Goal: Transaction & Acquisition: Purchase product/service

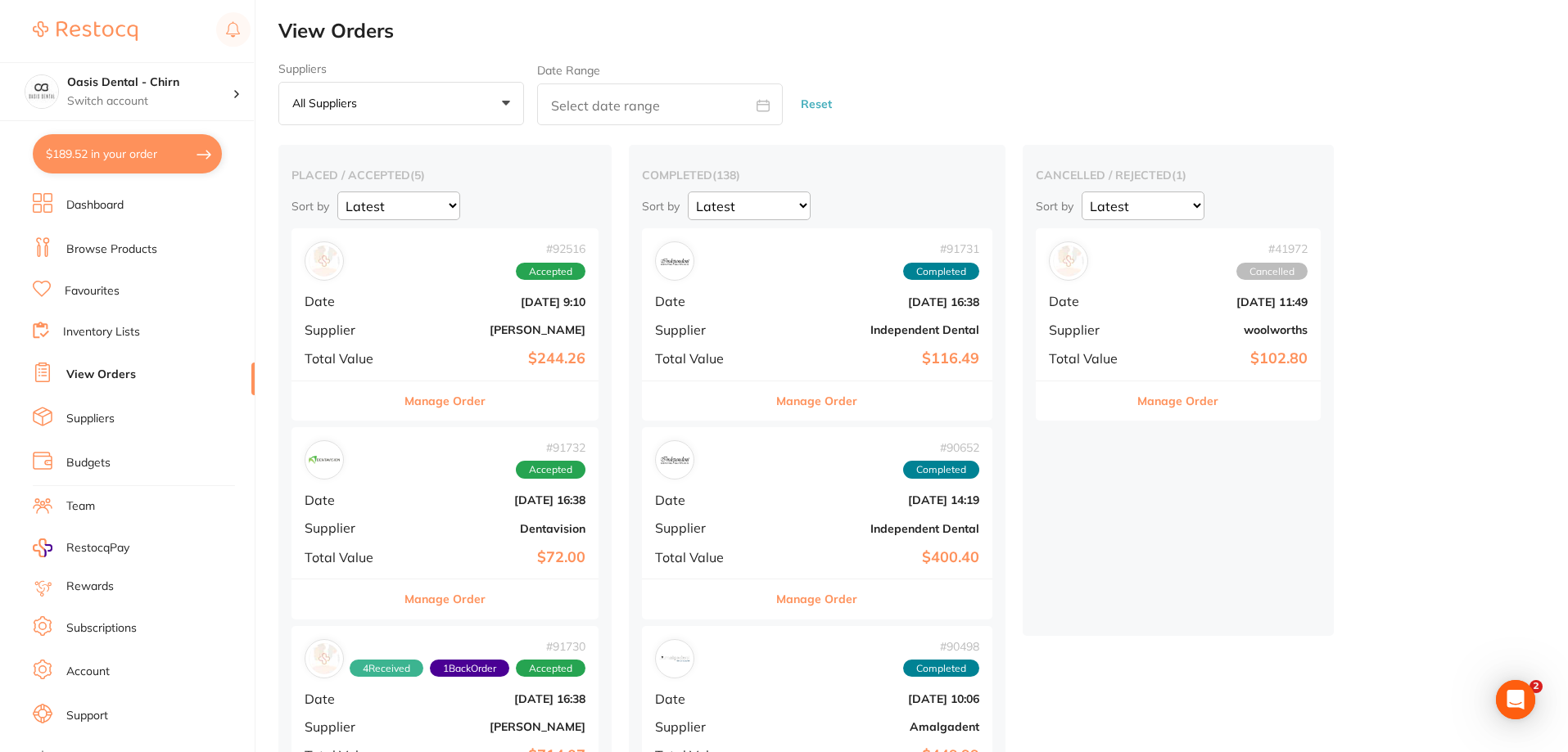
click at [143, 251] on link "Browse Products" at bounding box center [111, 250] width 91 height 17
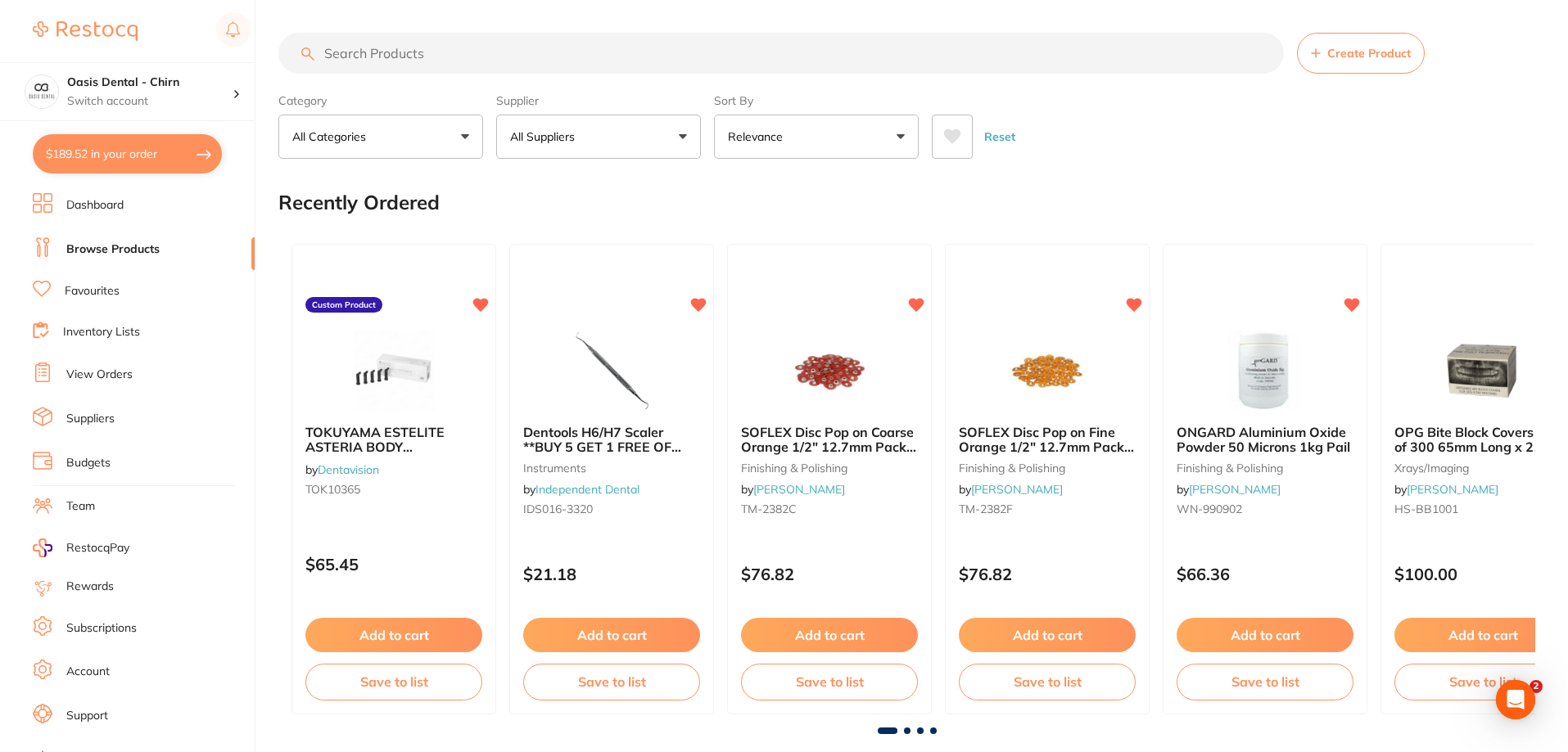
click at [636, 130] on button "All Suppliers" at bounding box center [598, 136] width 205 height 44
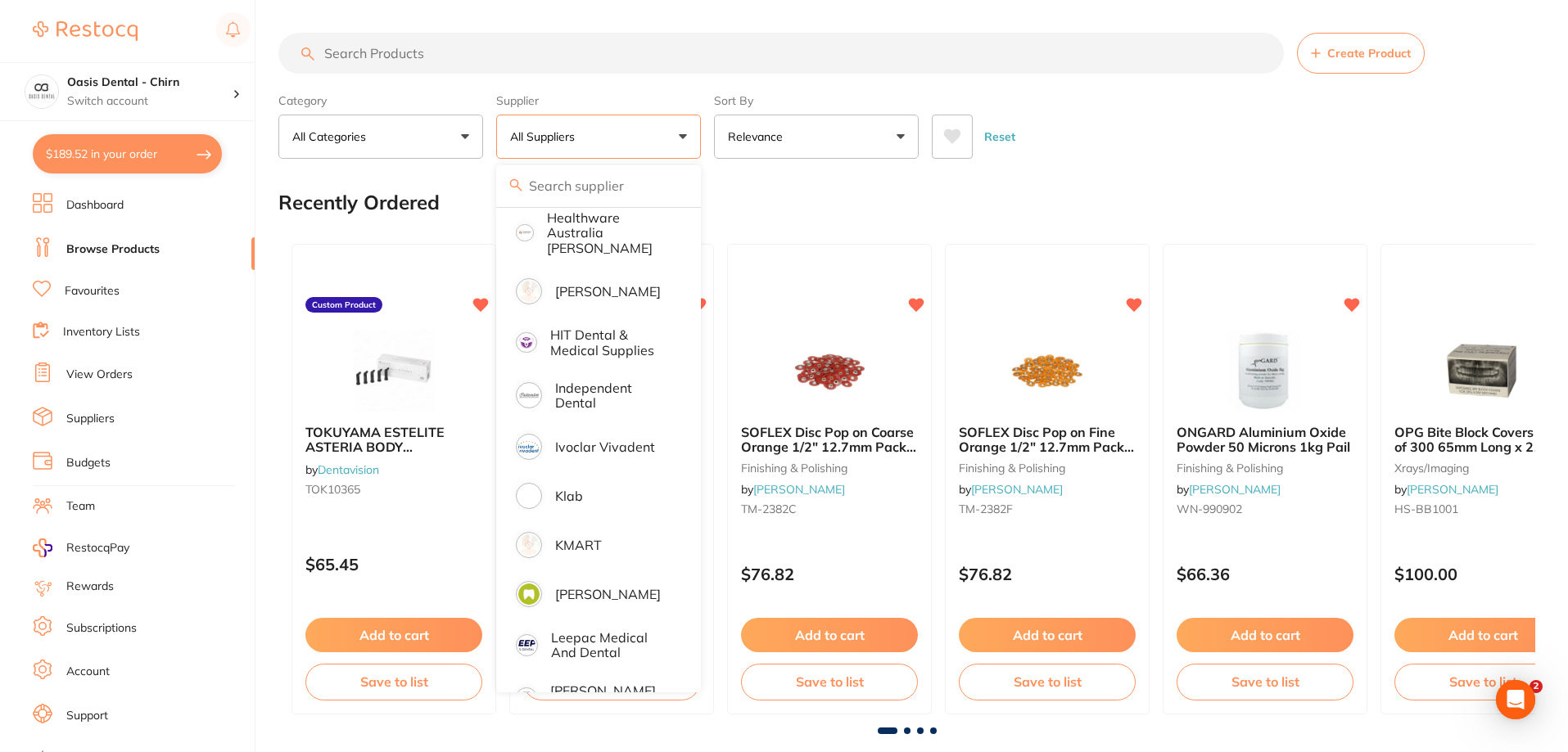
scroll to position [982, 0]
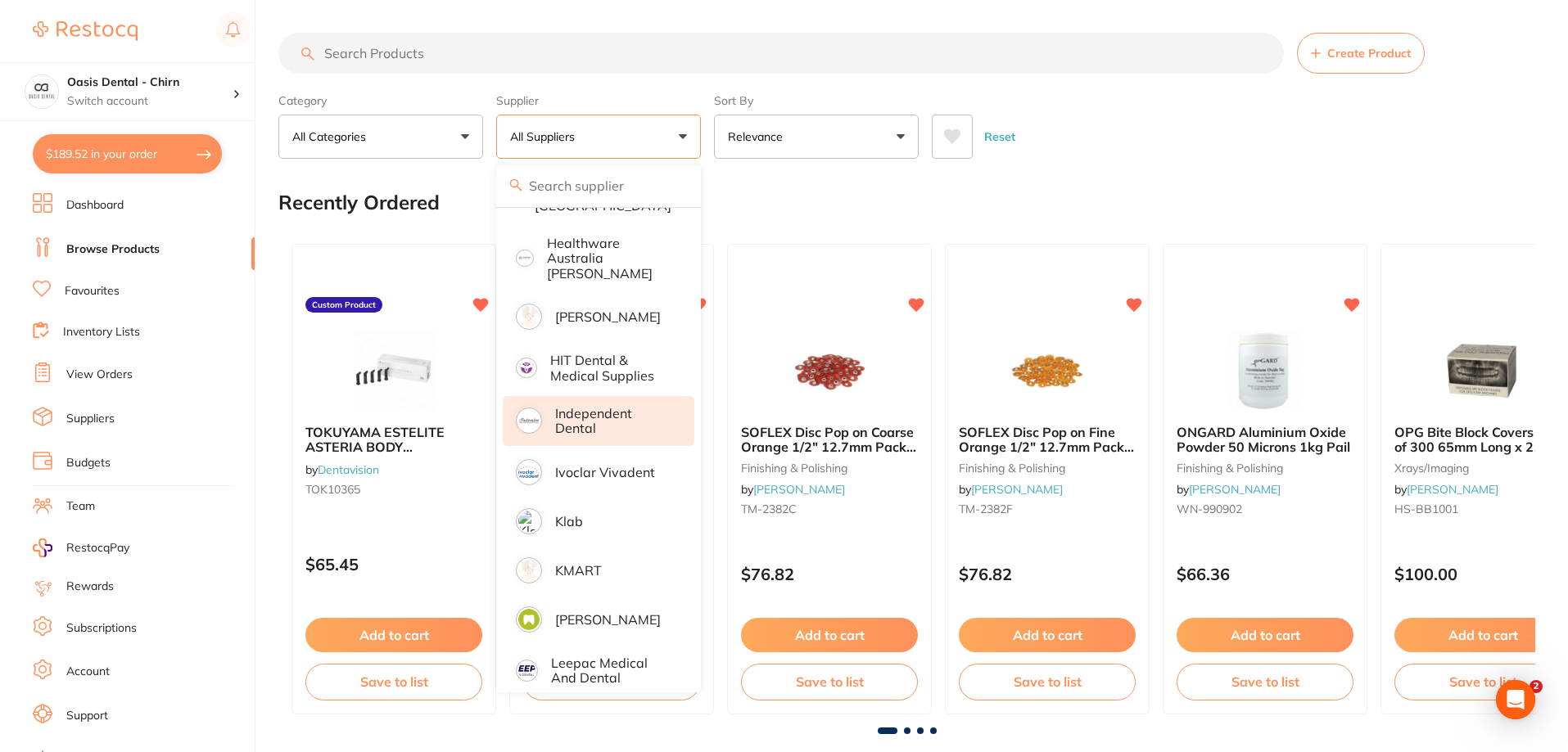
click at [604, 415] on p "Independent Dental" at bounding box center [613, 421] width 116 height 30
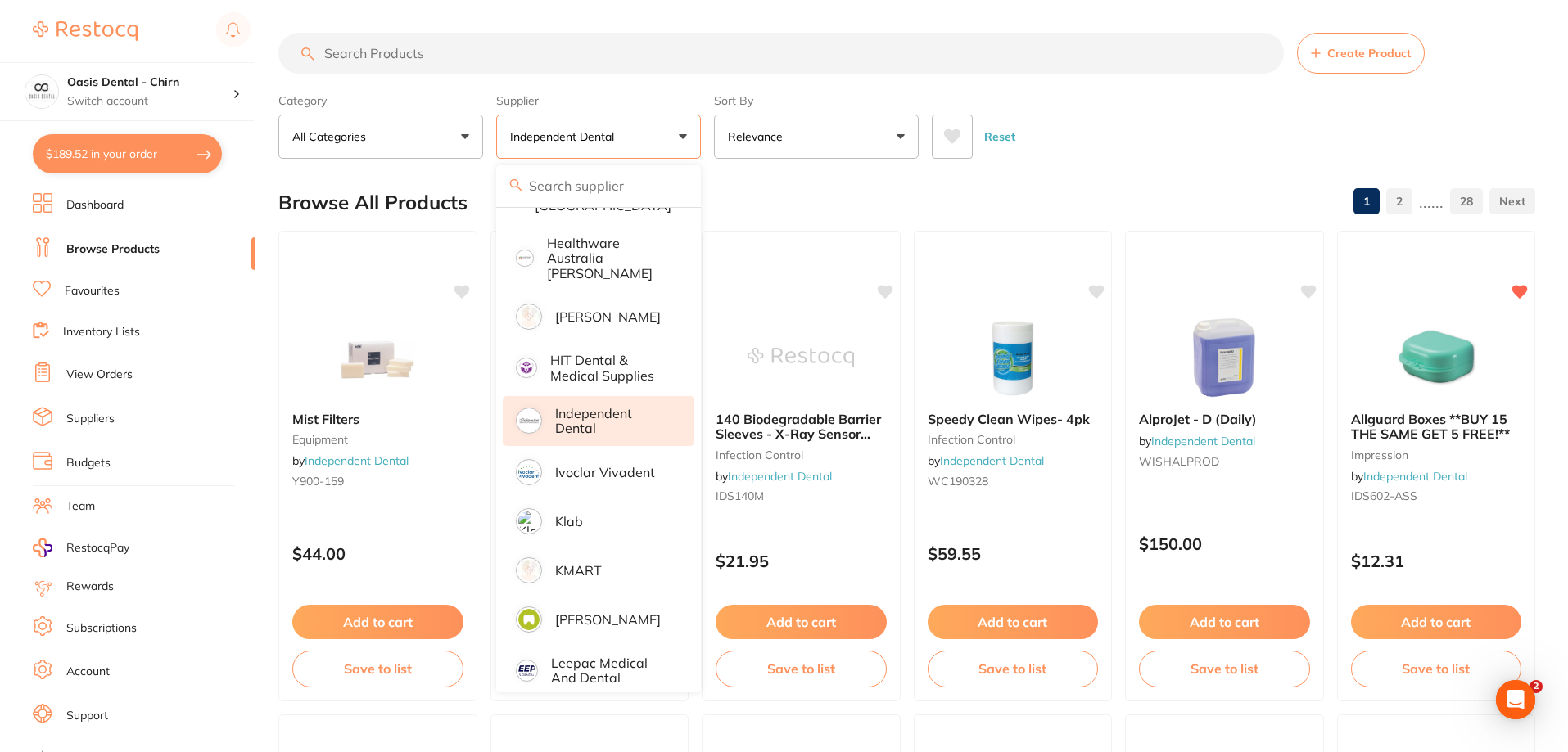
scroll to position [0, 0]
click at [576, 60] on input "search" at bounding box center [781, 52] width 1006 height 41
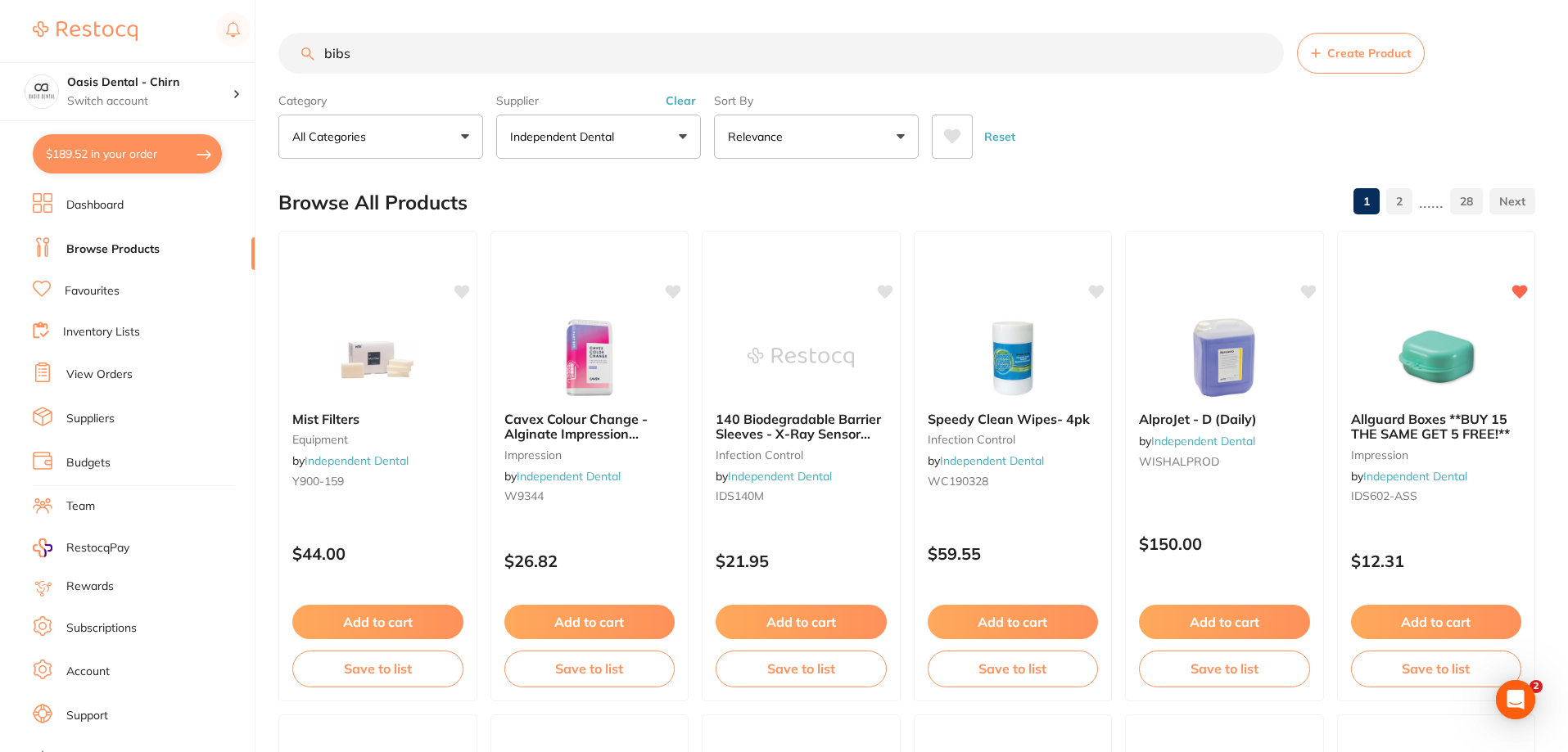
type input "bibs"
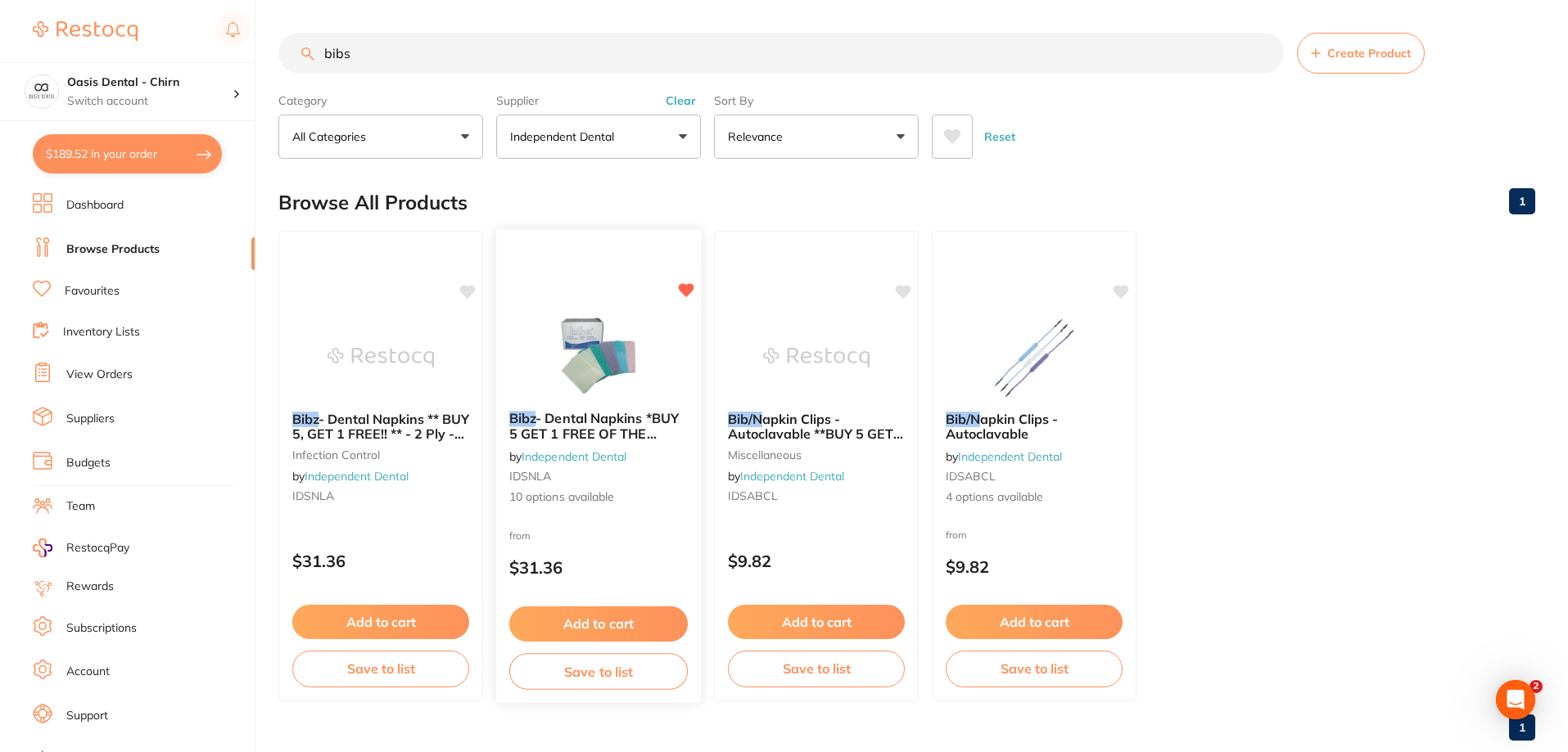
click at [617, 342] on img at bounding box center [598, 356] width 107 height 82
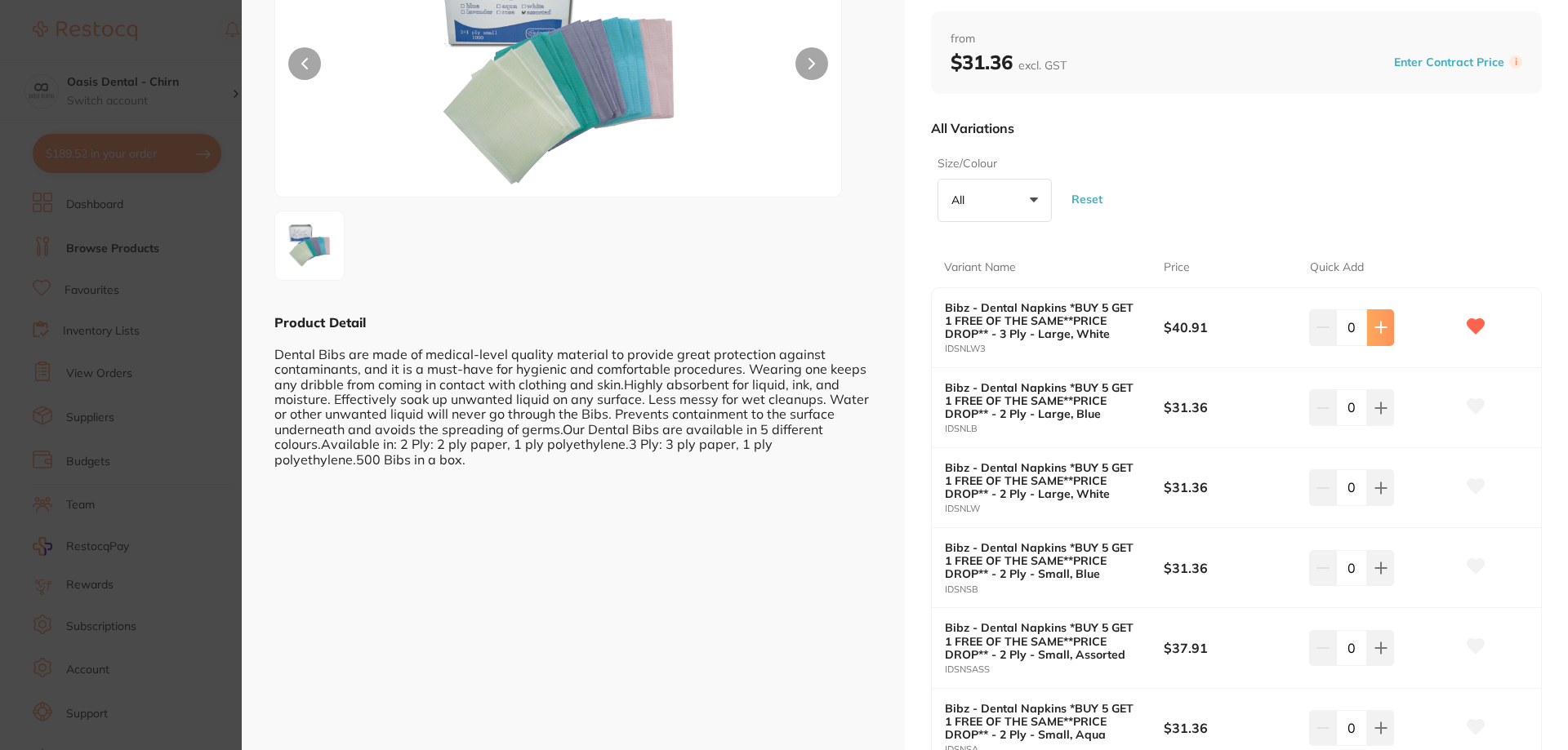
click at [1376, 338] on button at bounding box center [1381, 327] width 27 height 36
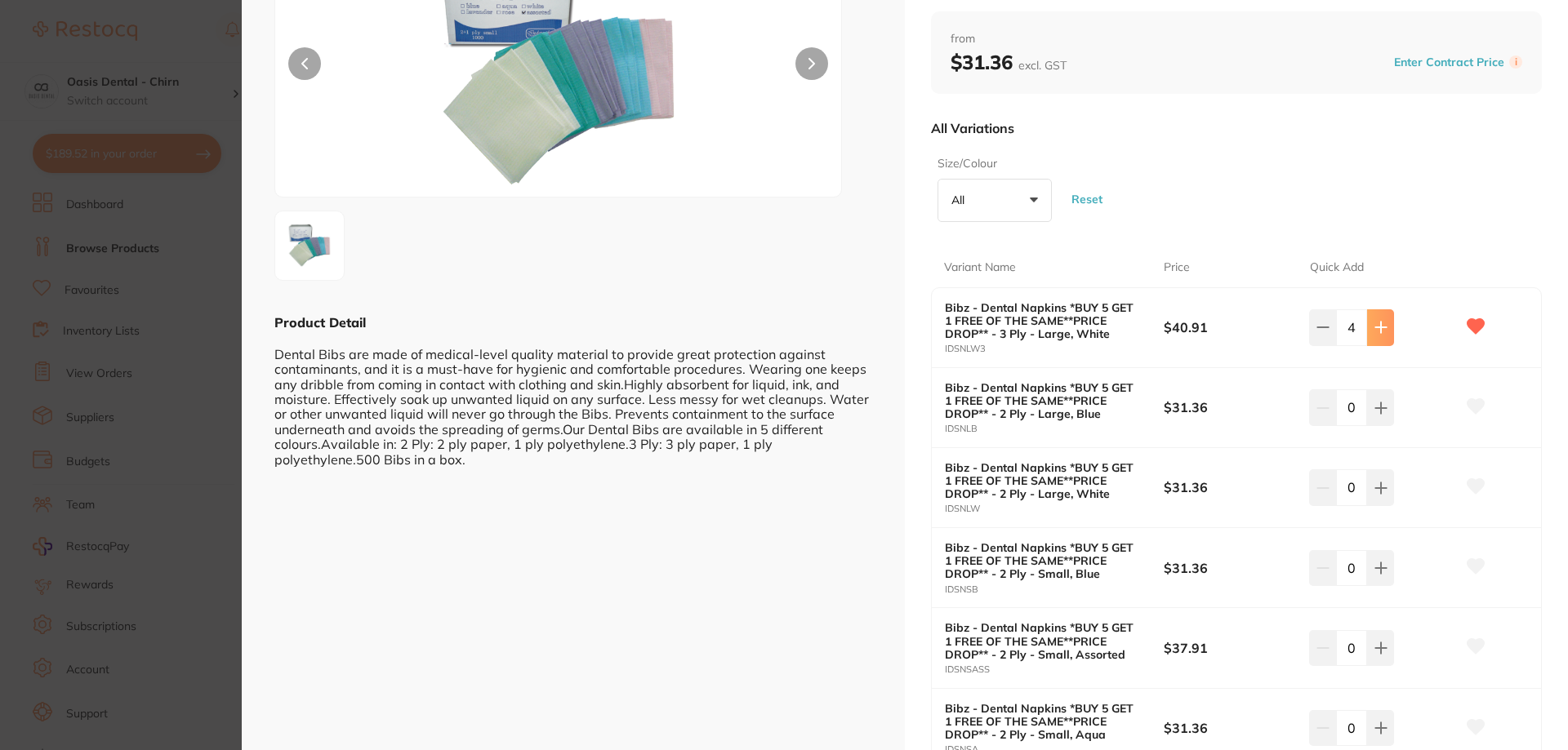
type input "5"
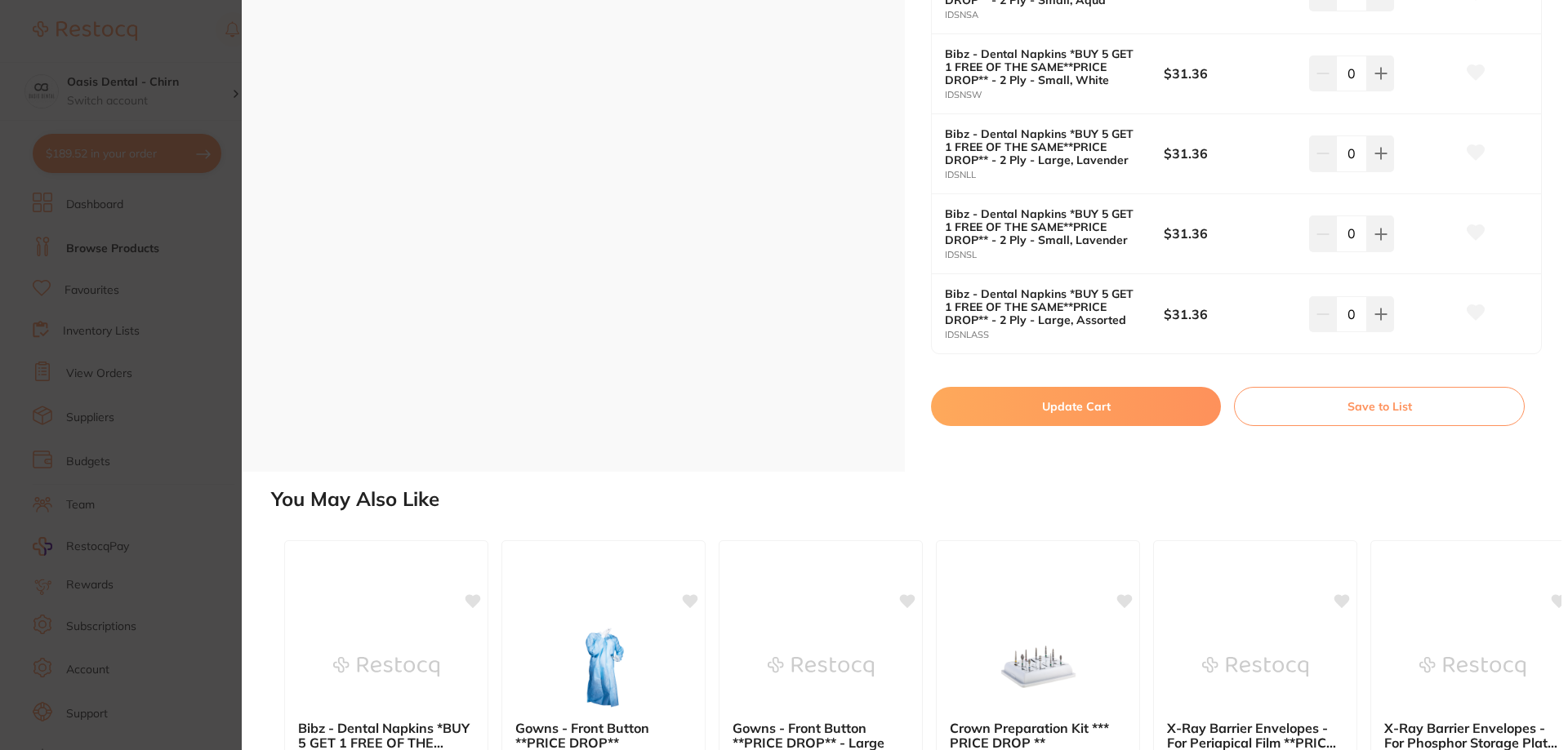
scroll to position [1061, 0]
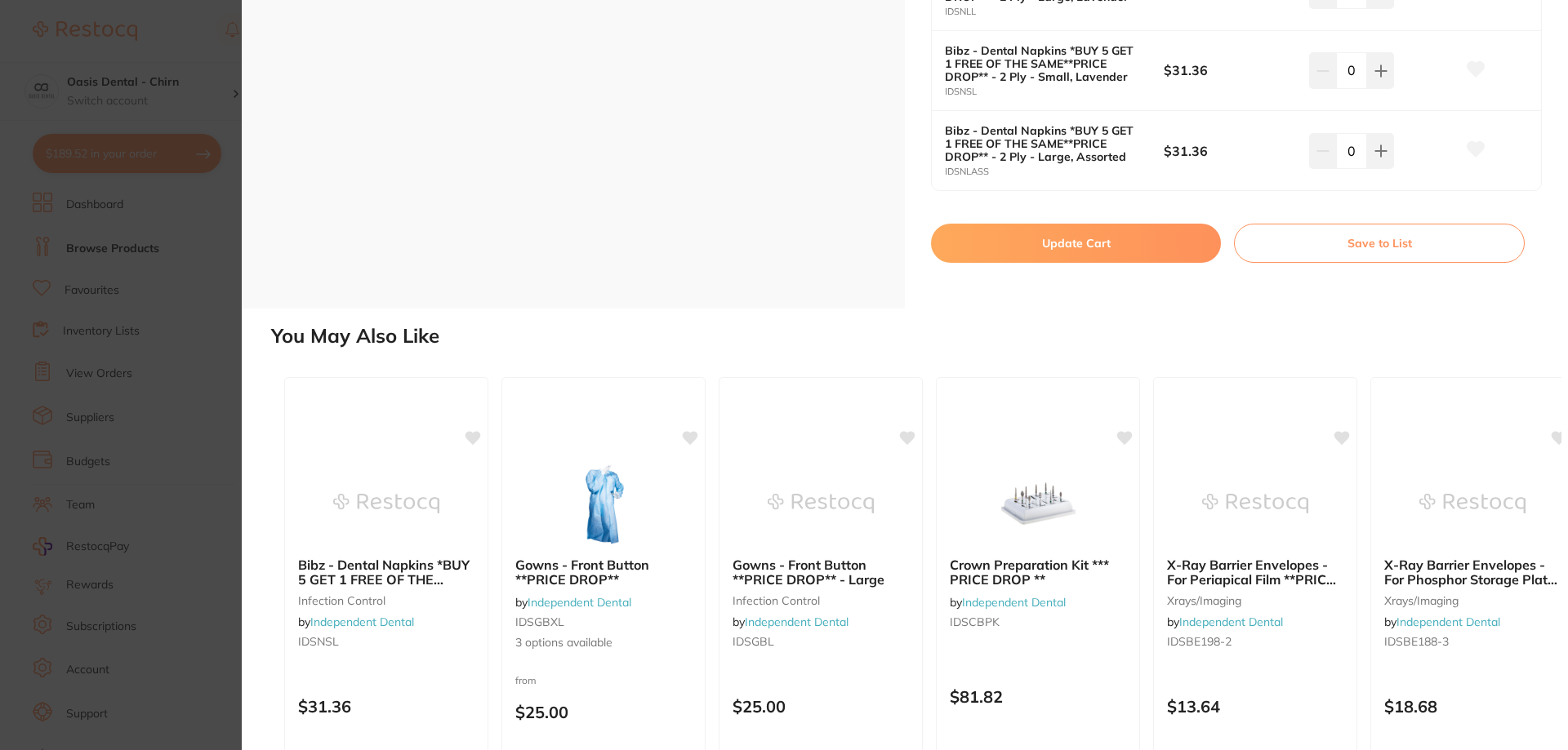
click at [1108, 251] on button "Update Cart" at bounding box center [1075, 243] width 290 height 39
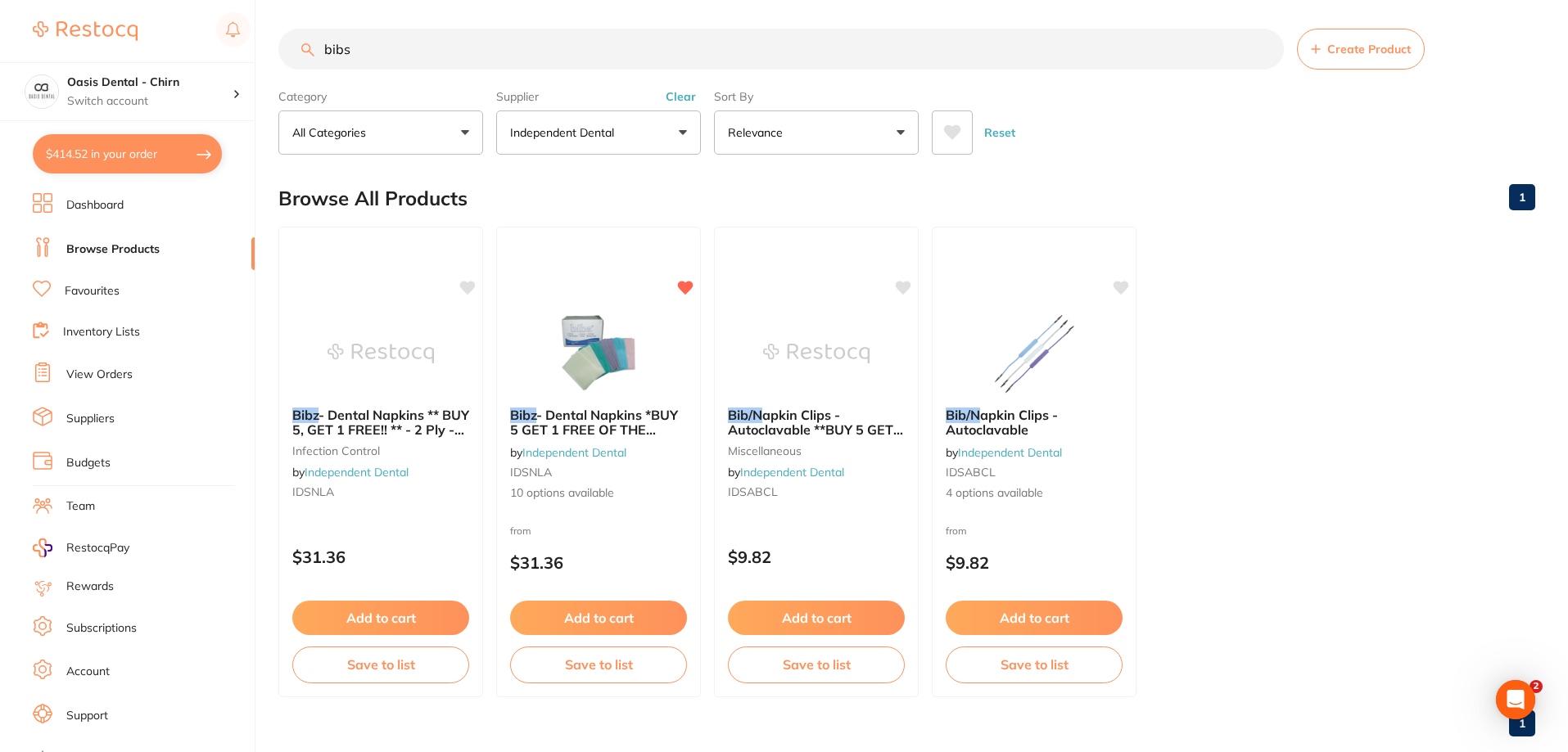
click at [464, 61] on input "bibs" at bounding box center [781, 48] width 1006 height 41
type input "b"
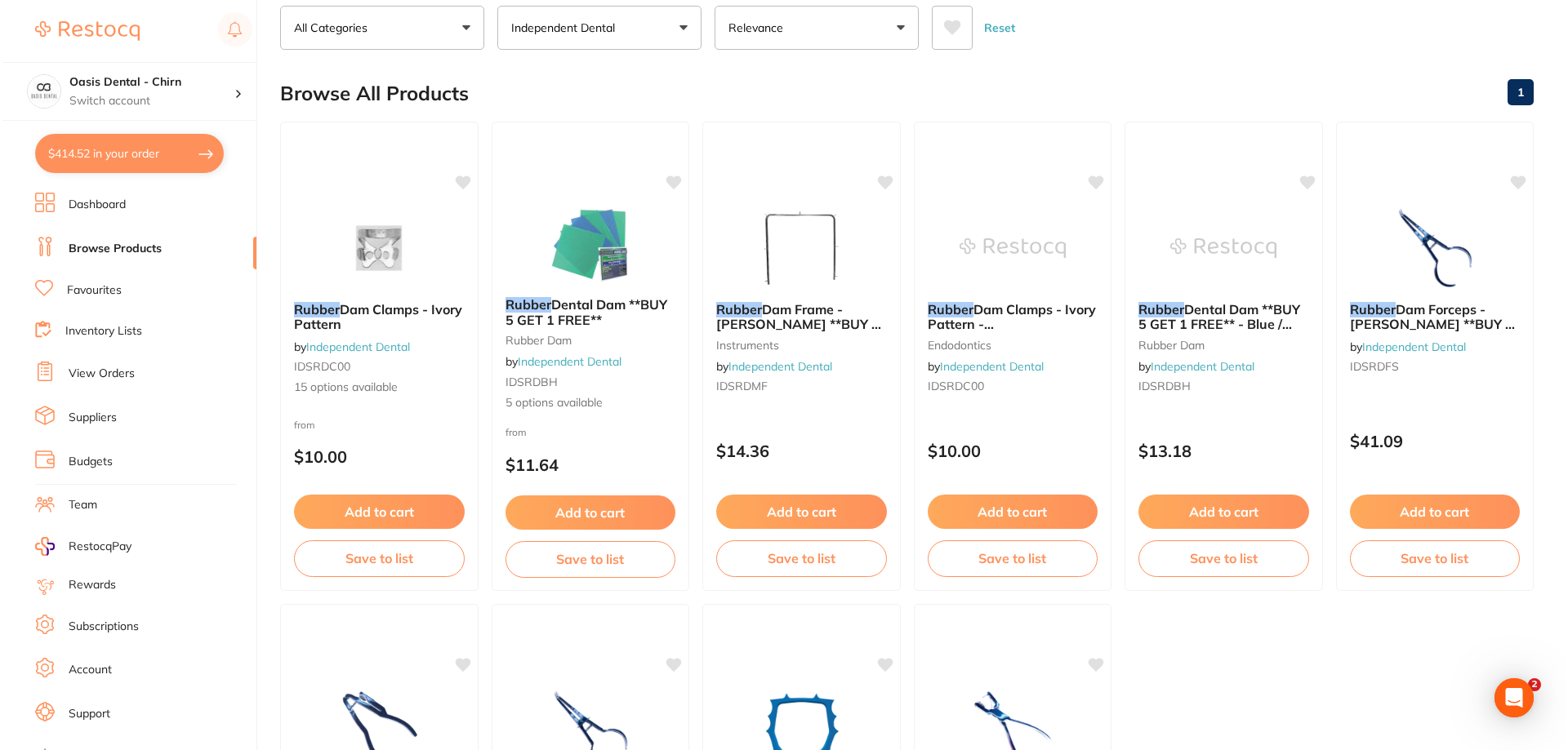
scroll to position [0, 0]
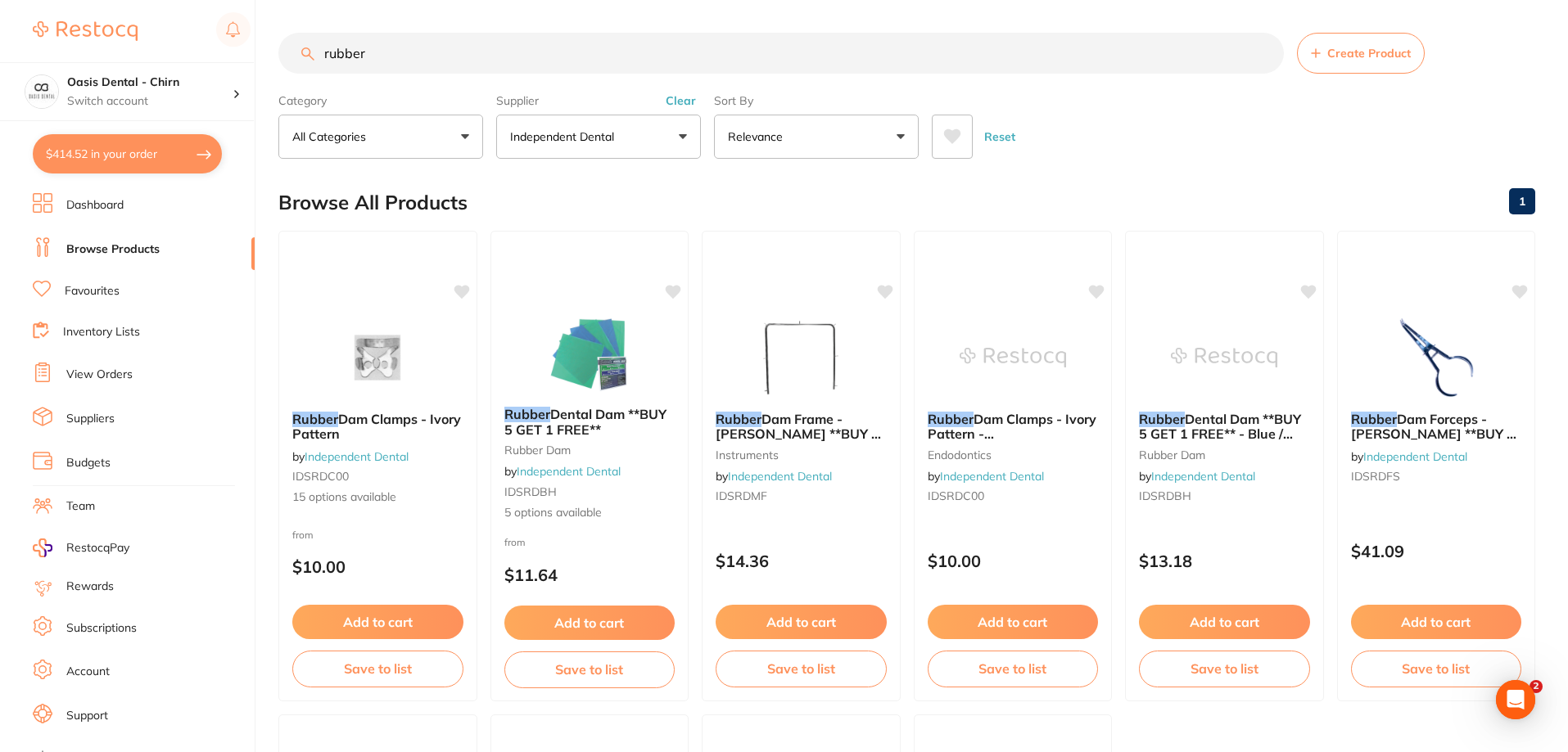
click at [423, 51] on input "rubber" at bounding box center [781, 52] width 1006 height 41
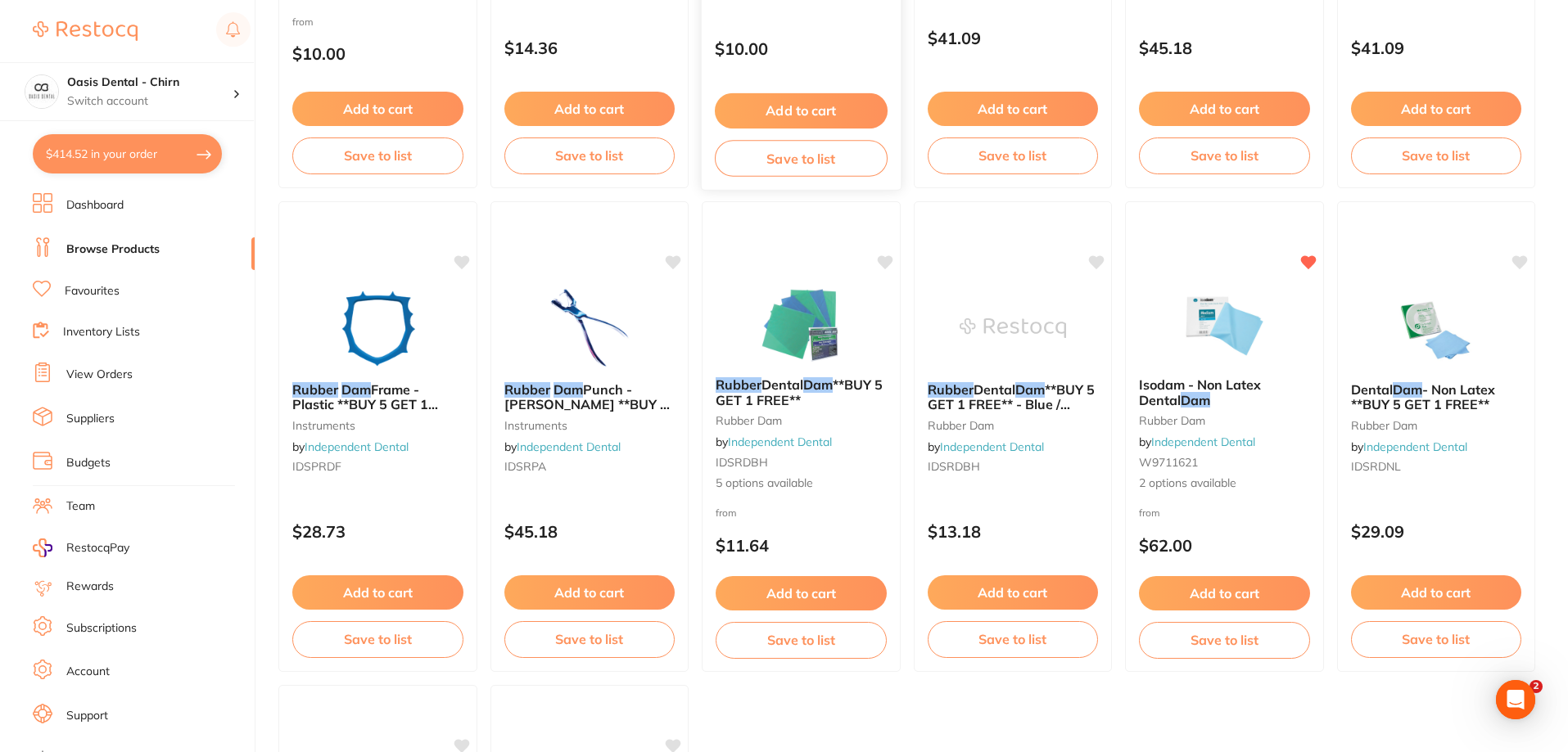
scroll to position [737, 0]
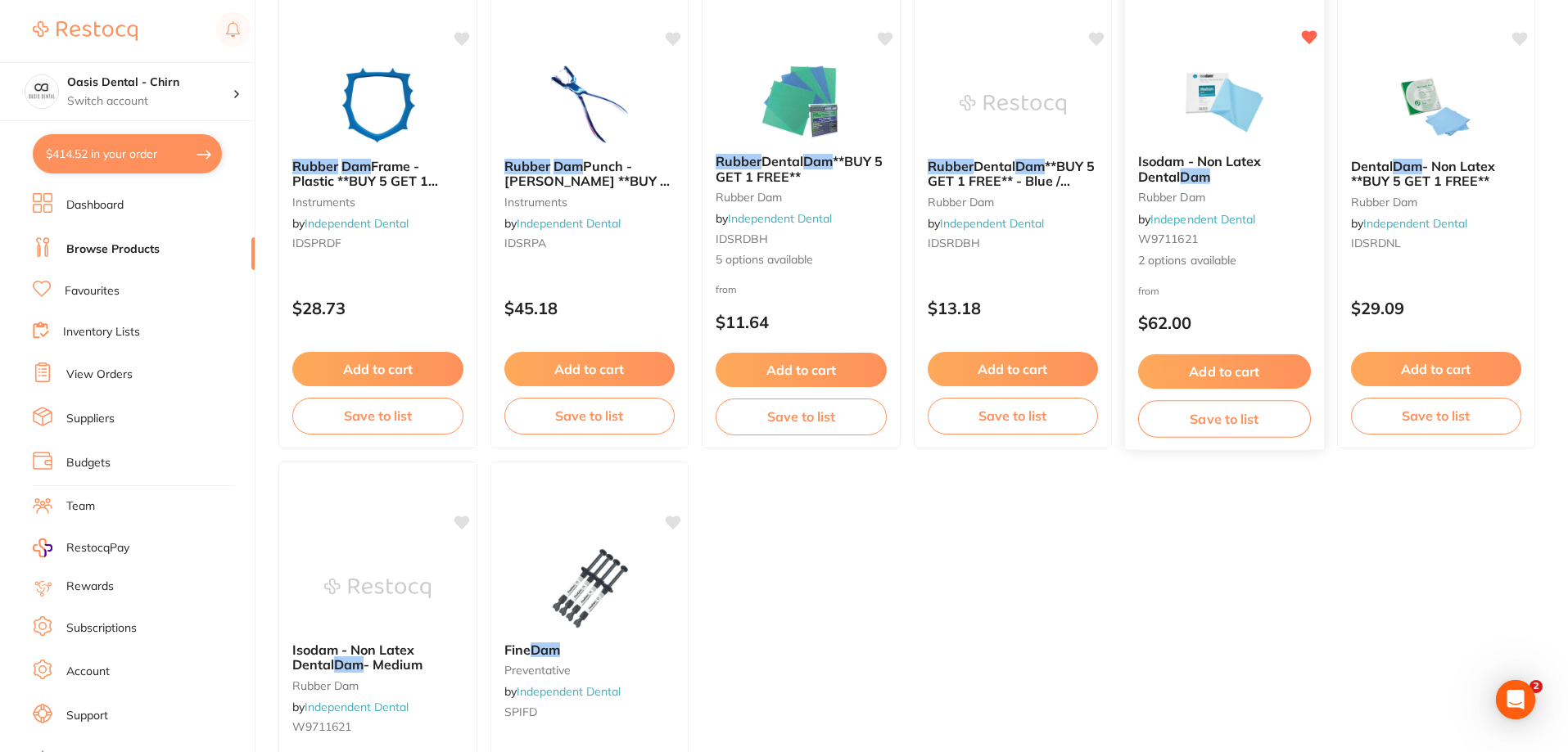
type input "rubber dam"
click at [1269, 102] on img at bounding box center [1224, 99] width 107 height 82
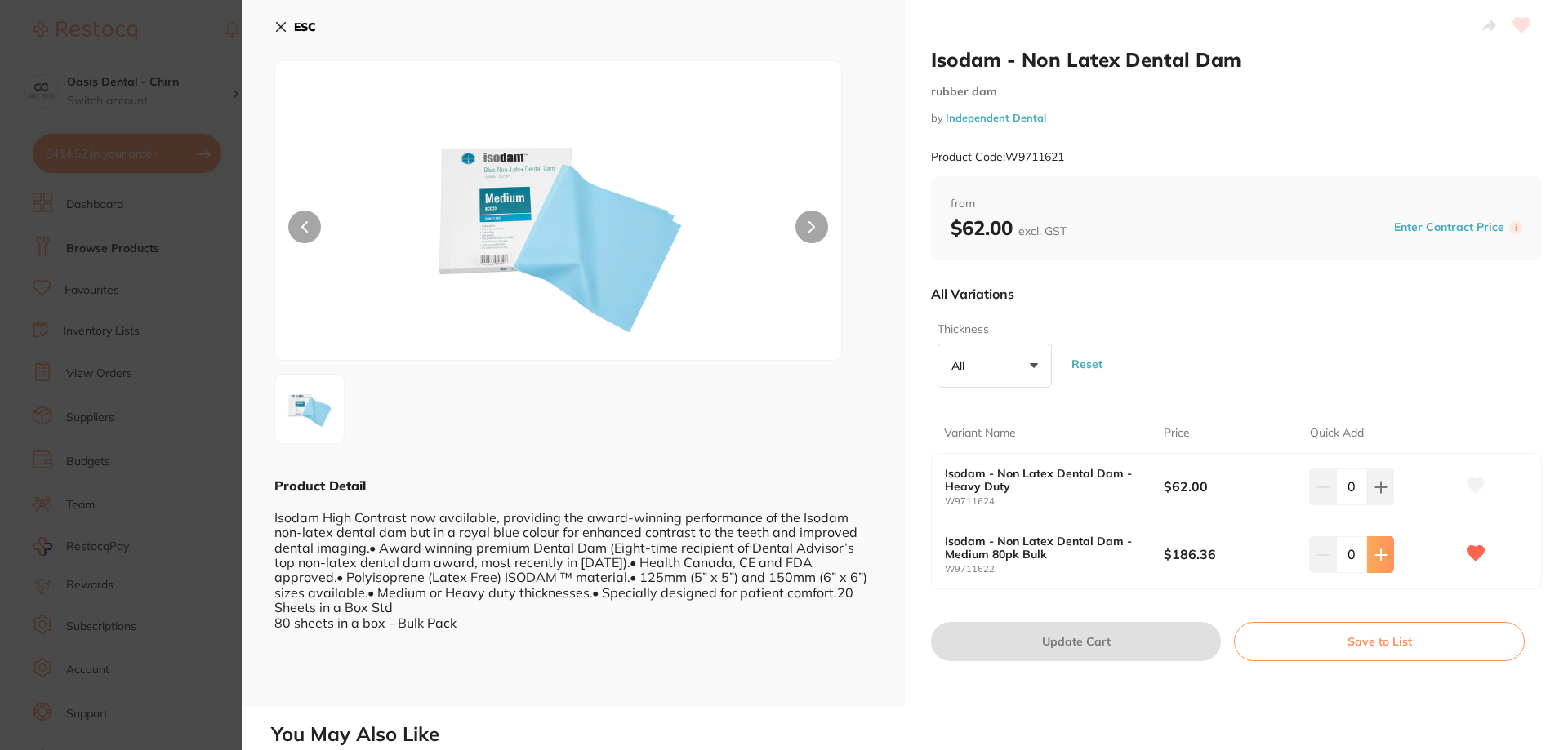
click at [1386, 558] on button at bounding box center [1381, 554] width 27 height 36
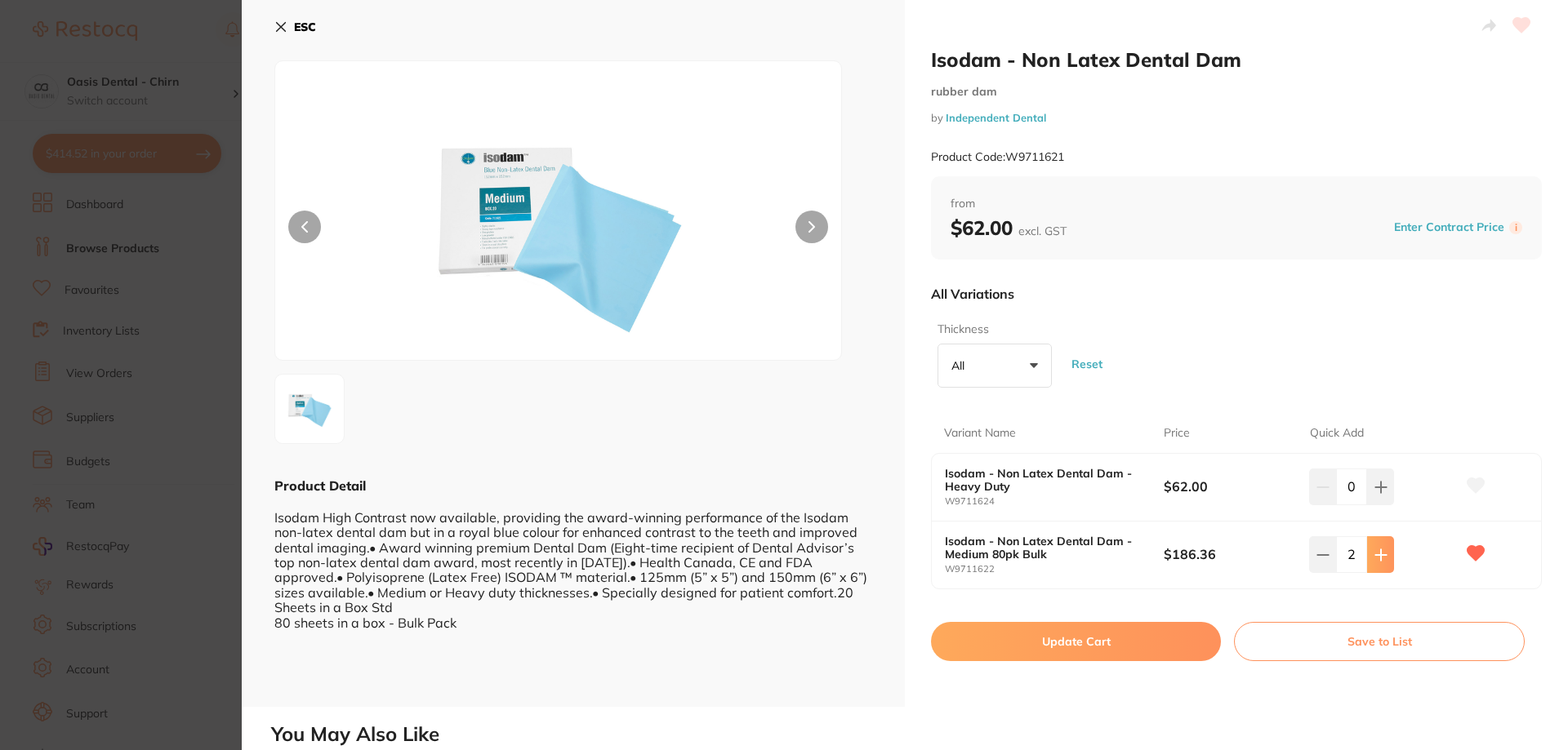
click at [1386, 558] on button at bounding box center [1381, 554] width 27 height 36
type input "4"
click at [1166, 646] on button "Update Cart" at bounding box center [1075, 641] width 290 height 39
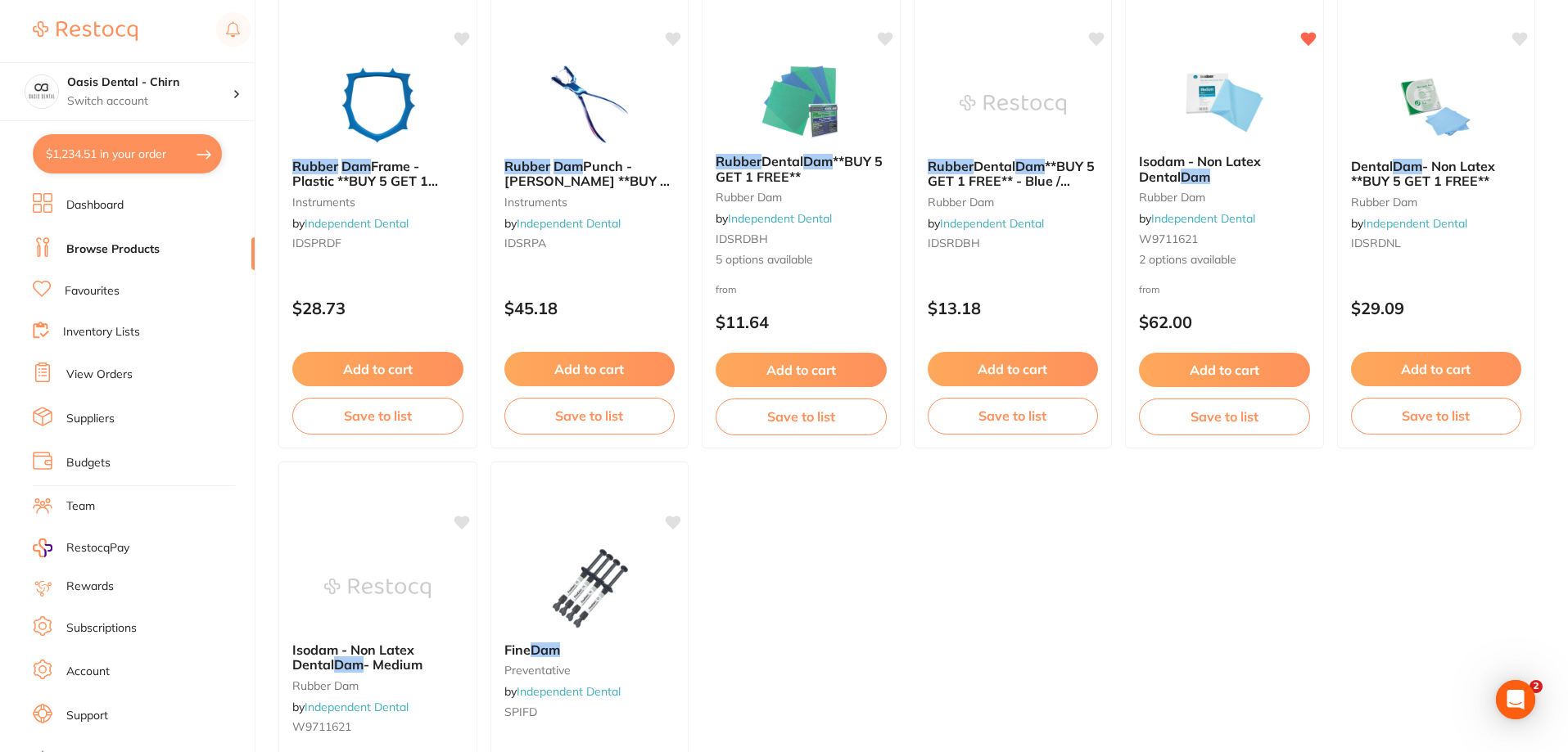
click at [178, 149] on button "$1,234.51 in your order" at bounding box center [126, 153] width 189 height 39
checkbox input "true"
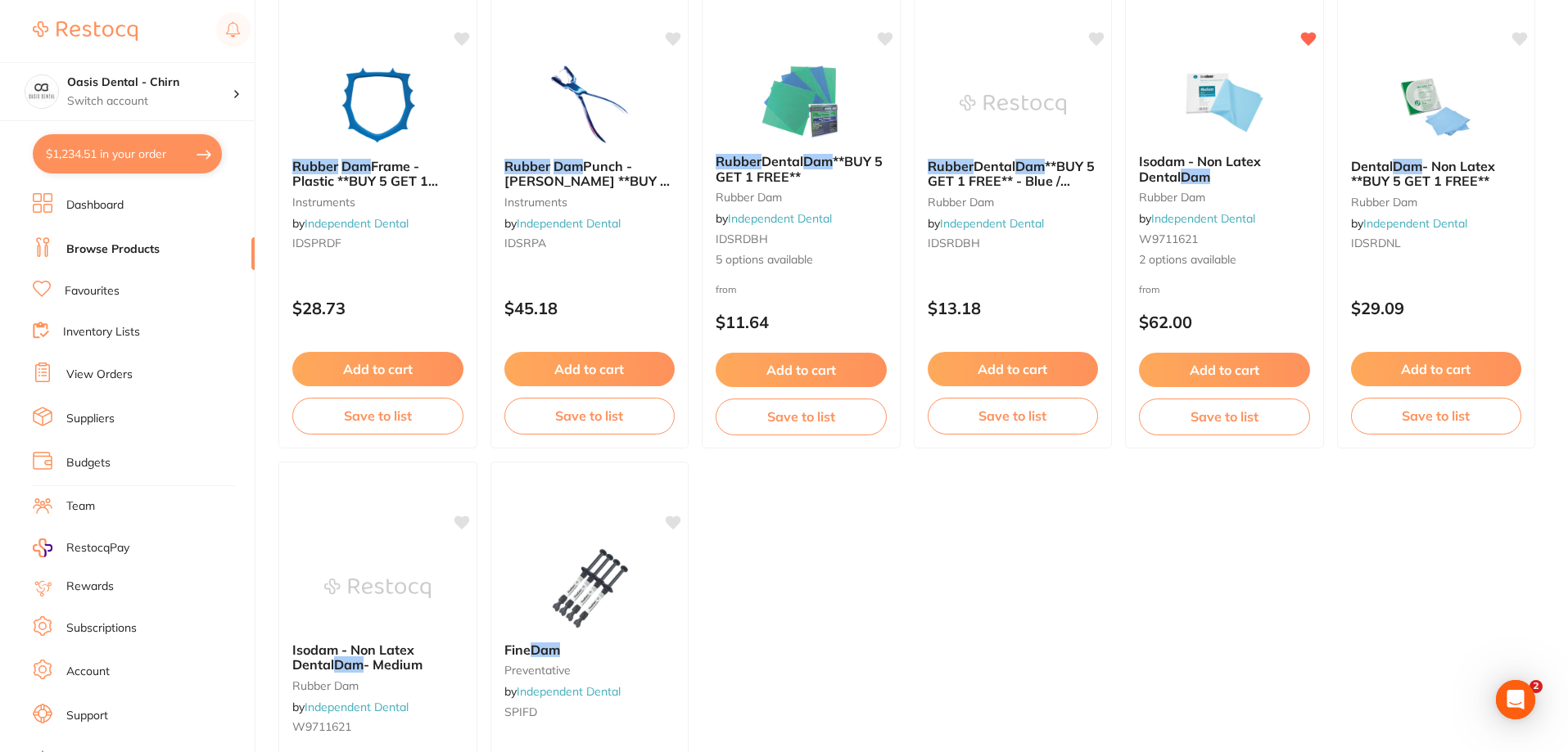
checkbox input "true"
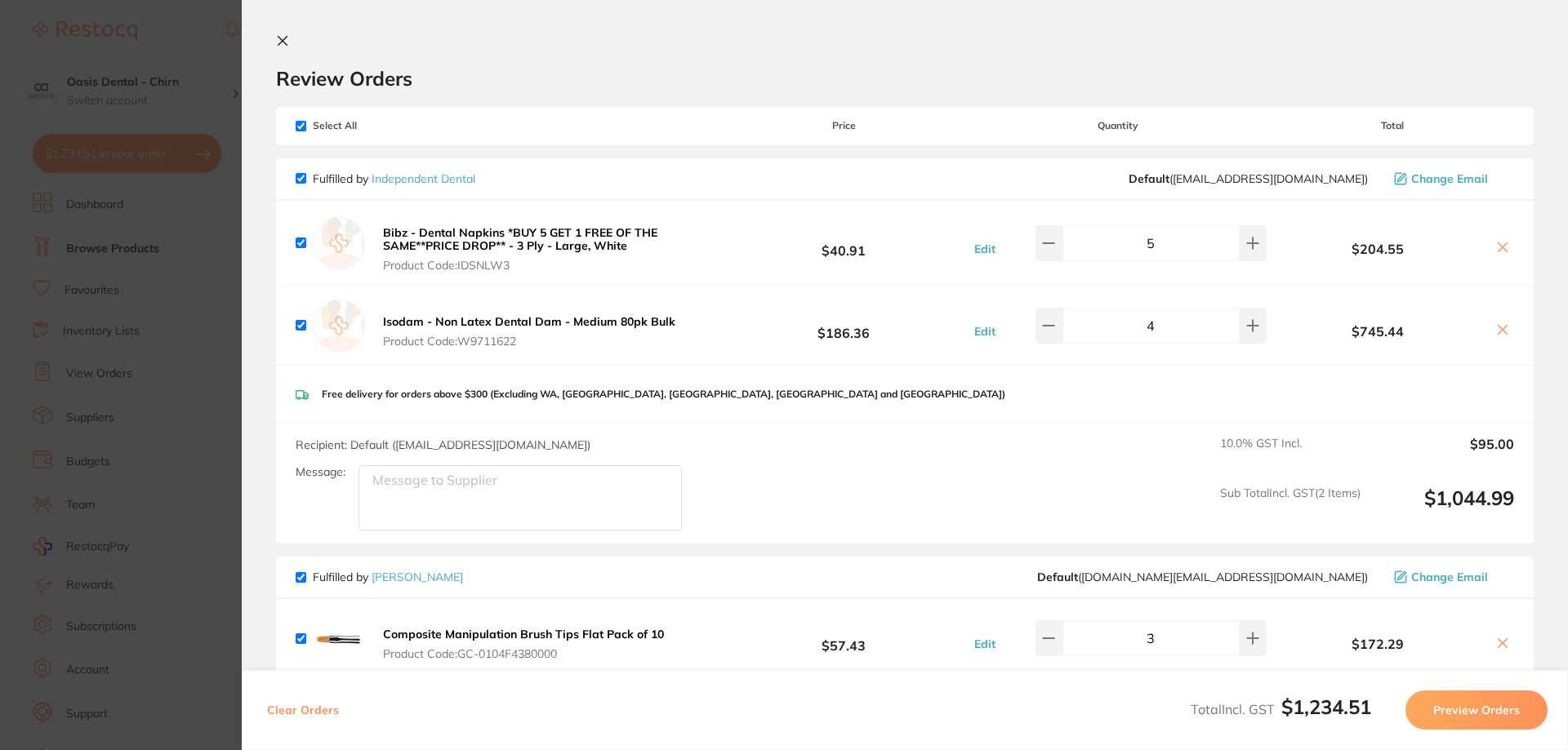
click at [276, 43] on icon at bounding box center [283, 41] width 13 height 13
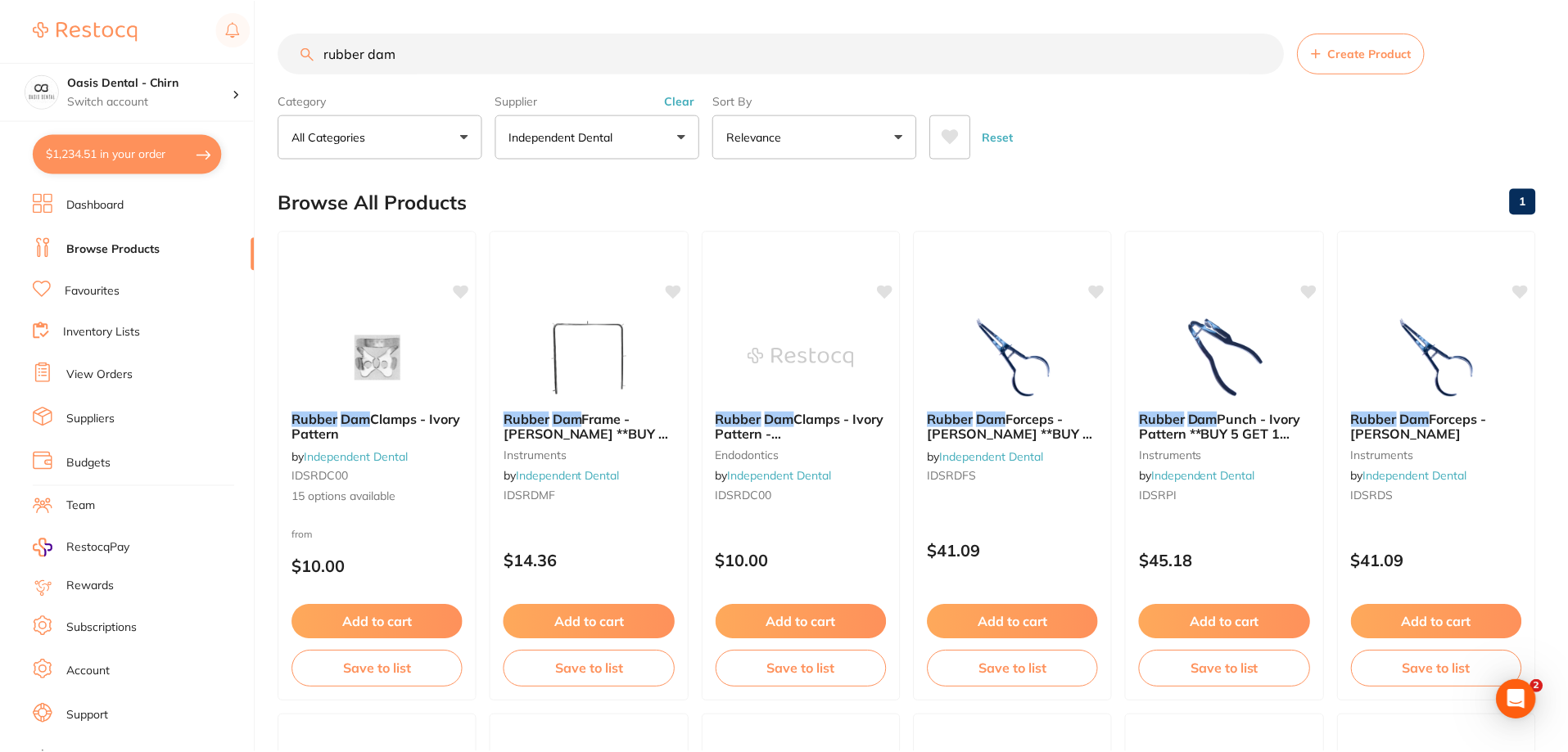
scroll to position [737, 0]
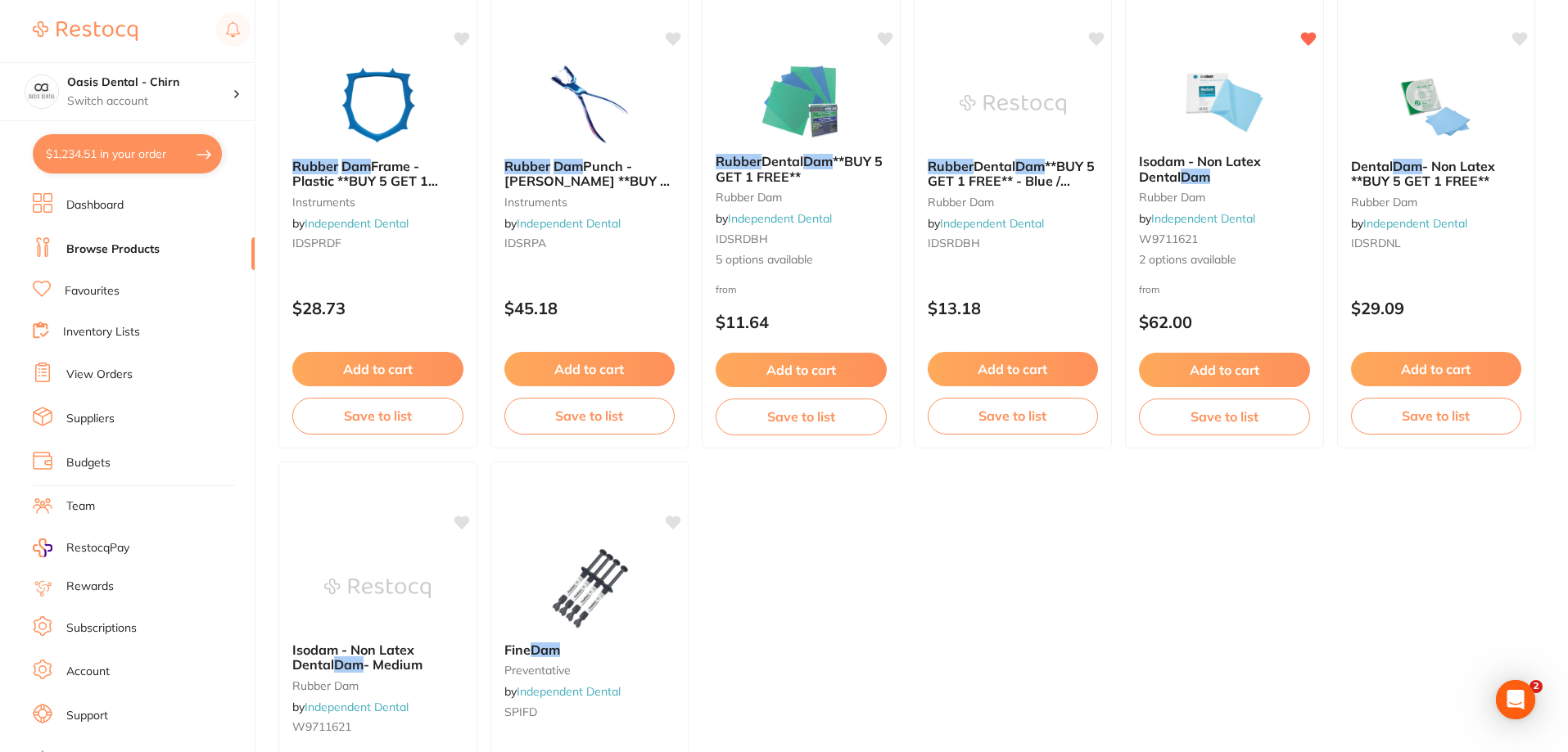
click at [176, 141] on button "$1,234.51 in your order" at bounding box center [126, 153] width 189 height 39
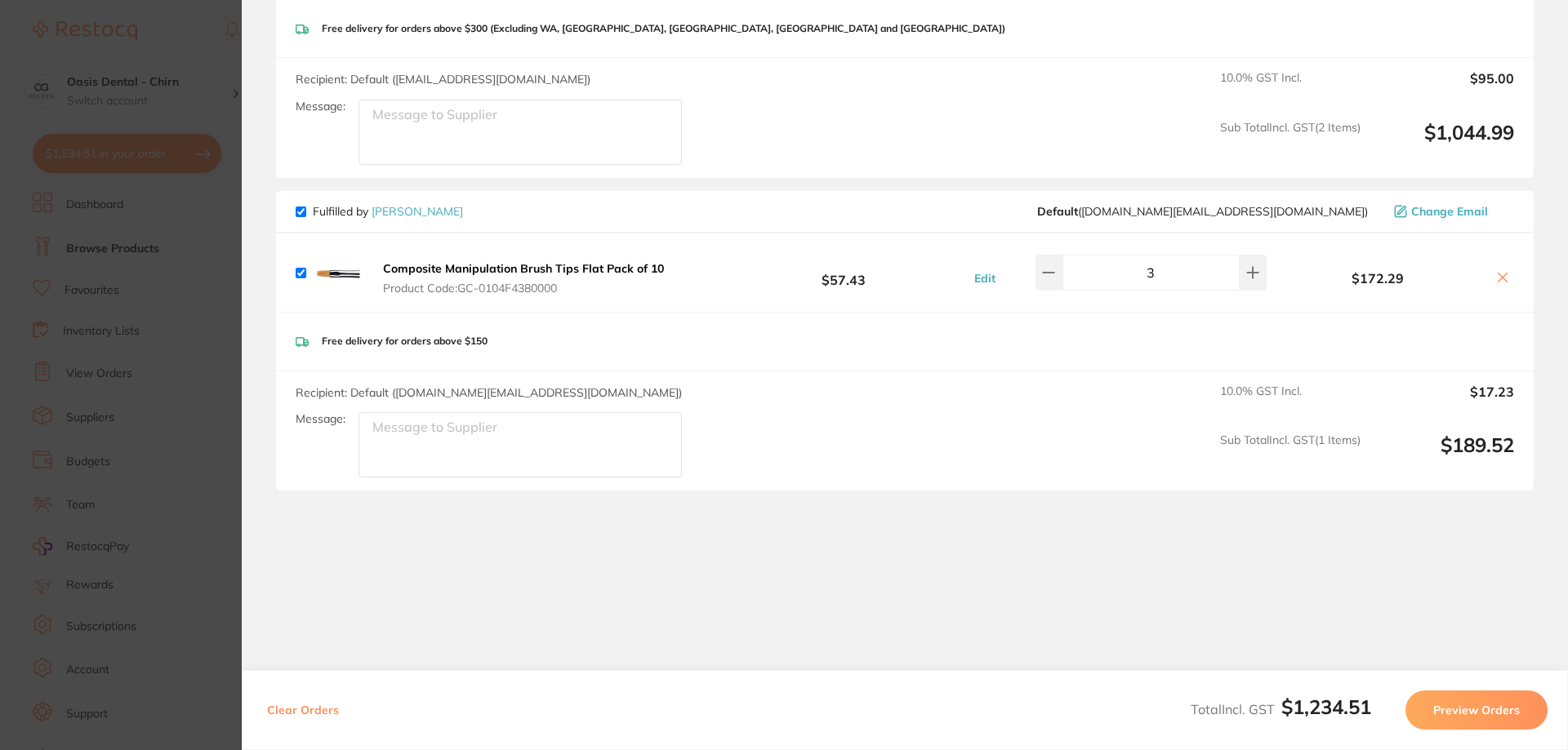
scroll to position [0, 0]
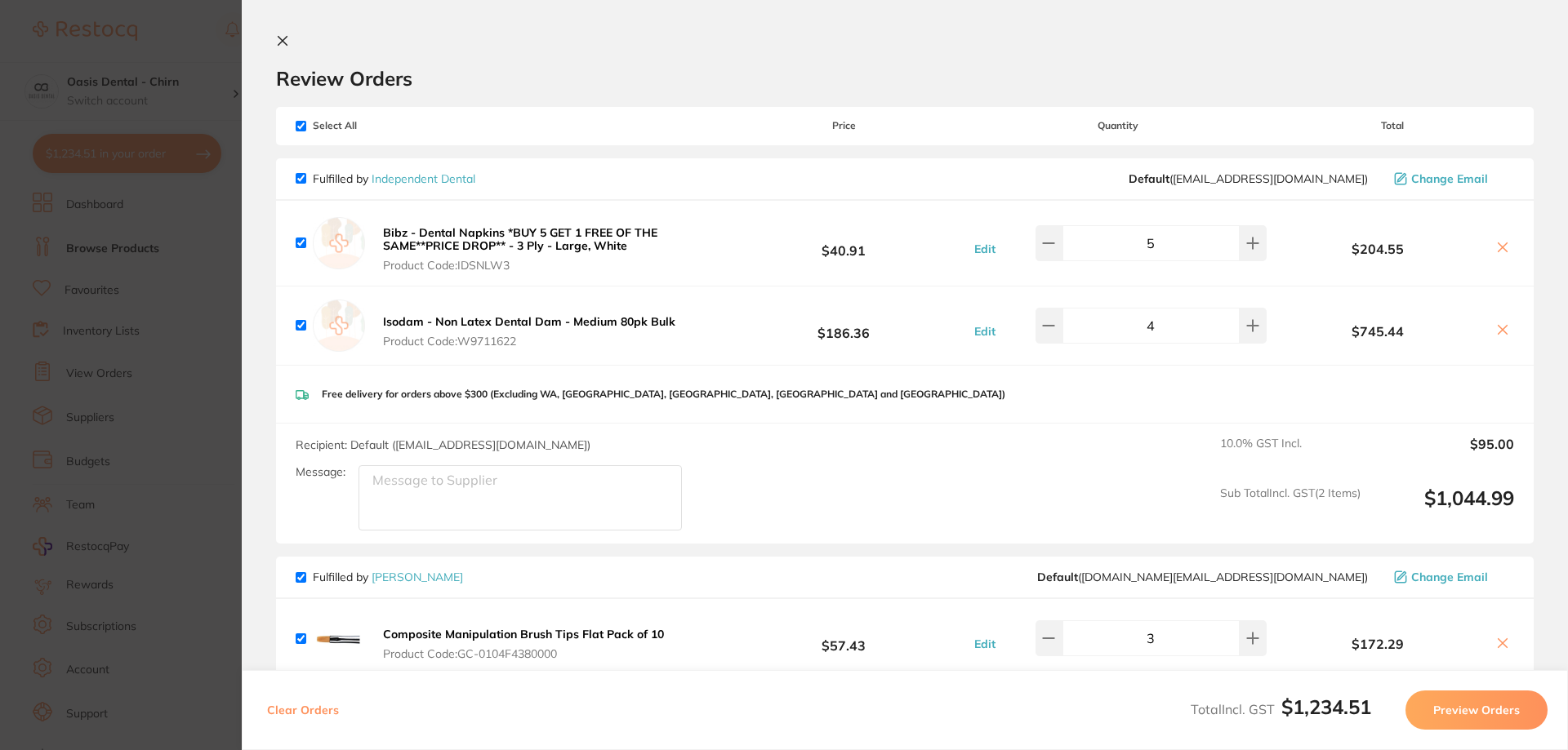
drag, startPoint x: 282, startPoint y: 45, endPoint x: 287, endPoint y: 51, distance: 7.8
click at [282, 44] on icon at bounding box center [283, 41] width 13 height 13
